Goal: Navigation & Orientation: Find specific page/section

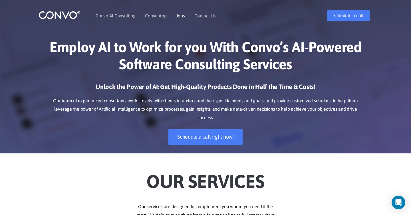
click at [178, 19] on li "Jobs" at bounding box center [180, 15] width 9 height 25
click at [180, 17] on link "Jobs" at bounding box center [180, 15] width 9 height 5
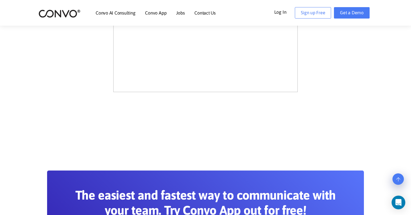
scroll to position [378, 0]
